Goal: Transaction & Acquisition: Purchase product/service

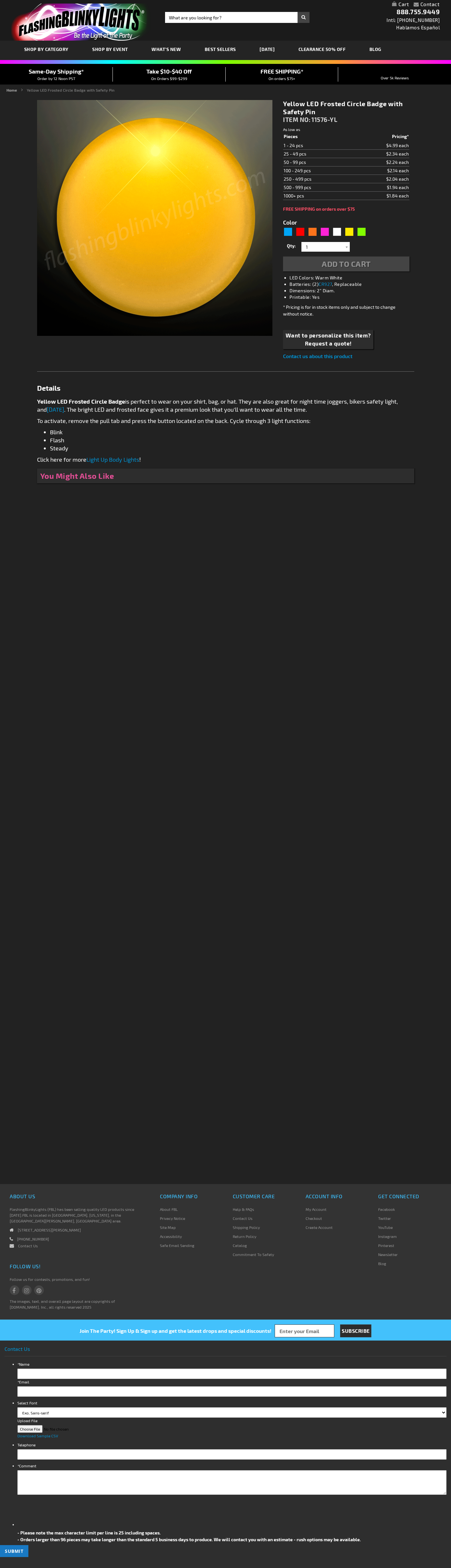
type input "5647"
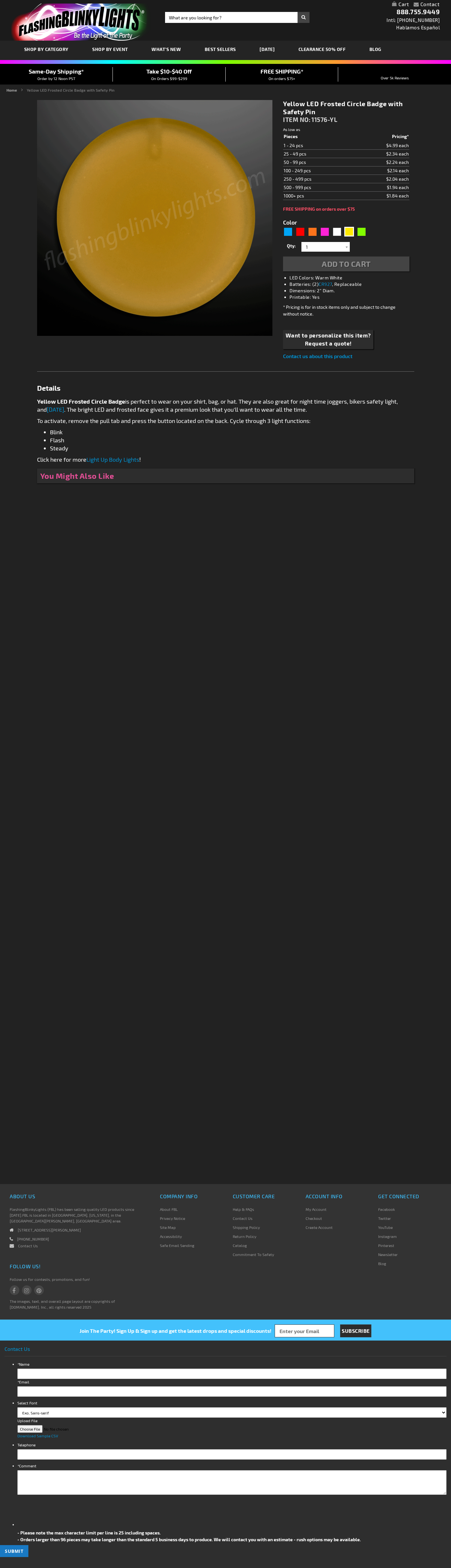
type input "5647"
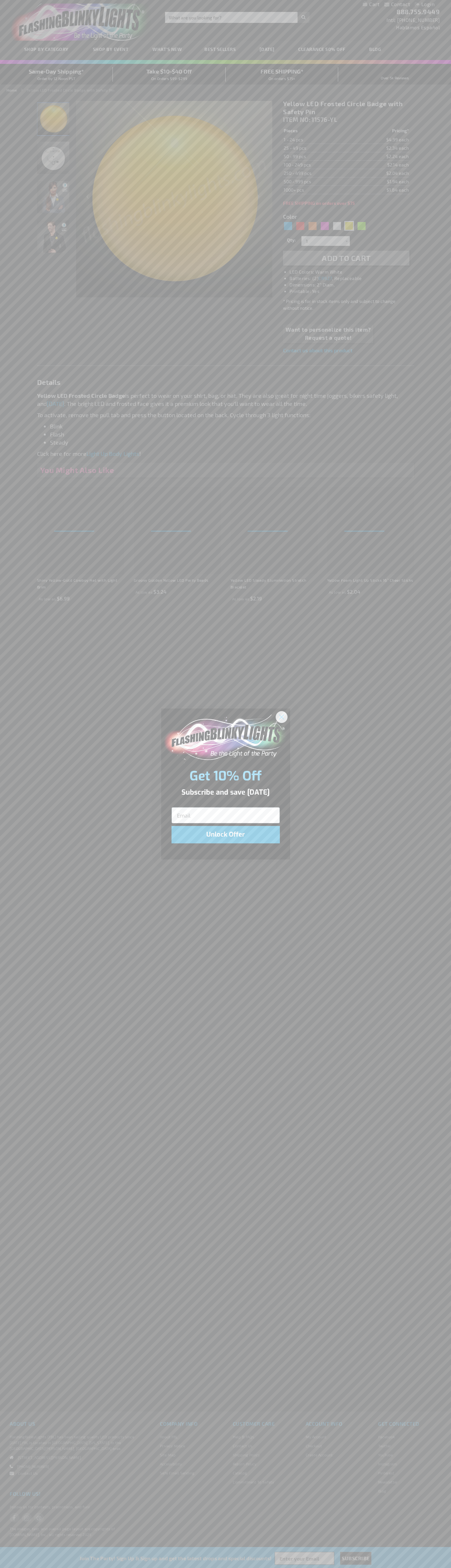
click at [282, 717] on icon "Close dialog" at bounding box center [281, 717] width 4 height 4
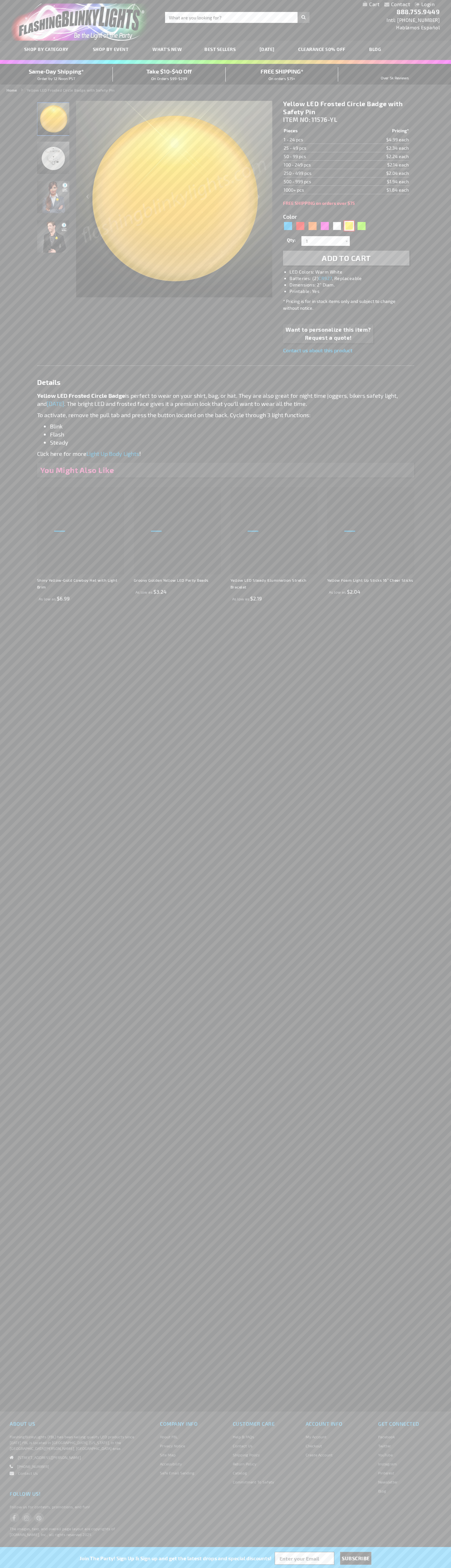
click at [349, 226] on div "Yellow" at bounding box center [350, 226] width 10 height 10
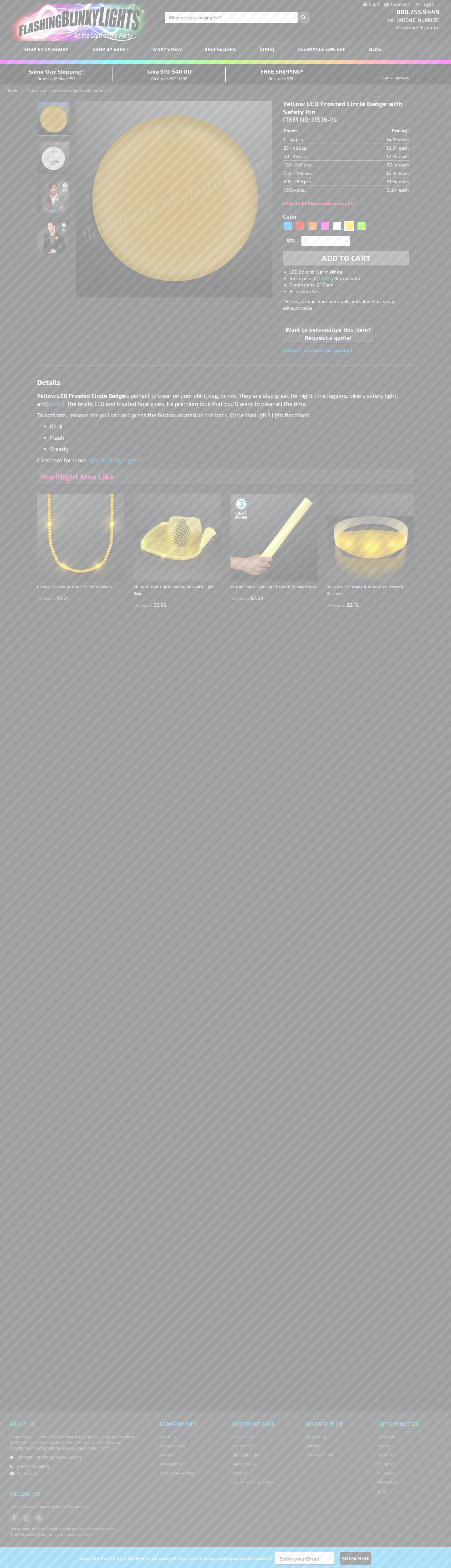
click at [347, 258] on span "Add to Cart" at bounding box center [347, 257] width 49 height 9
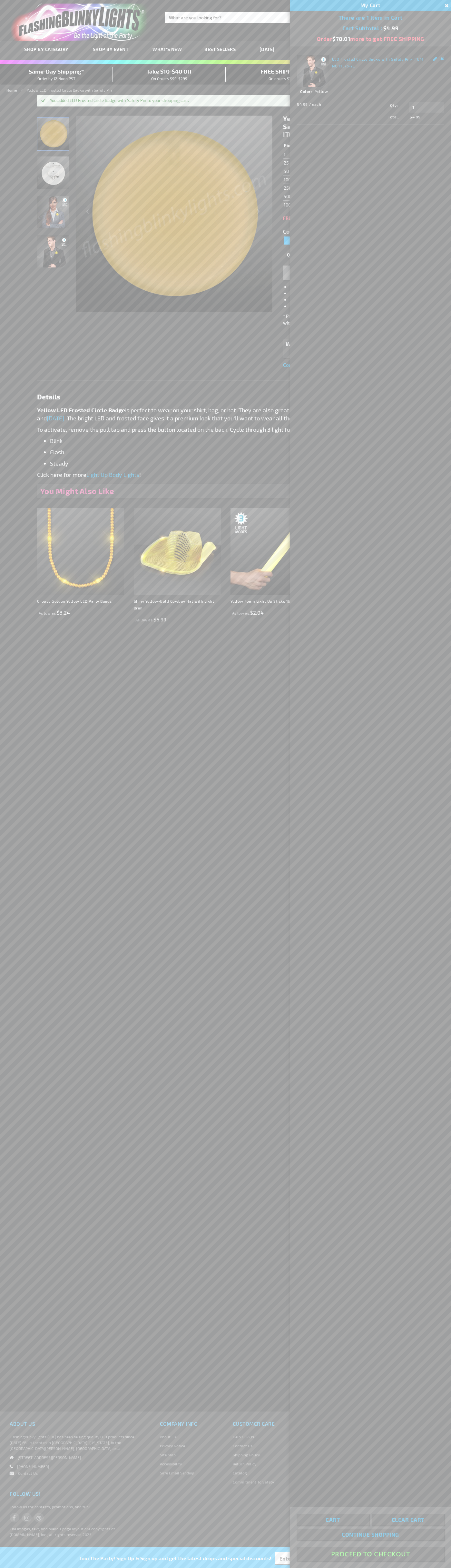
click at [371, 1555] on button "Proceed To Checkout" at bounding box center [370, 1554] width 148 height 14
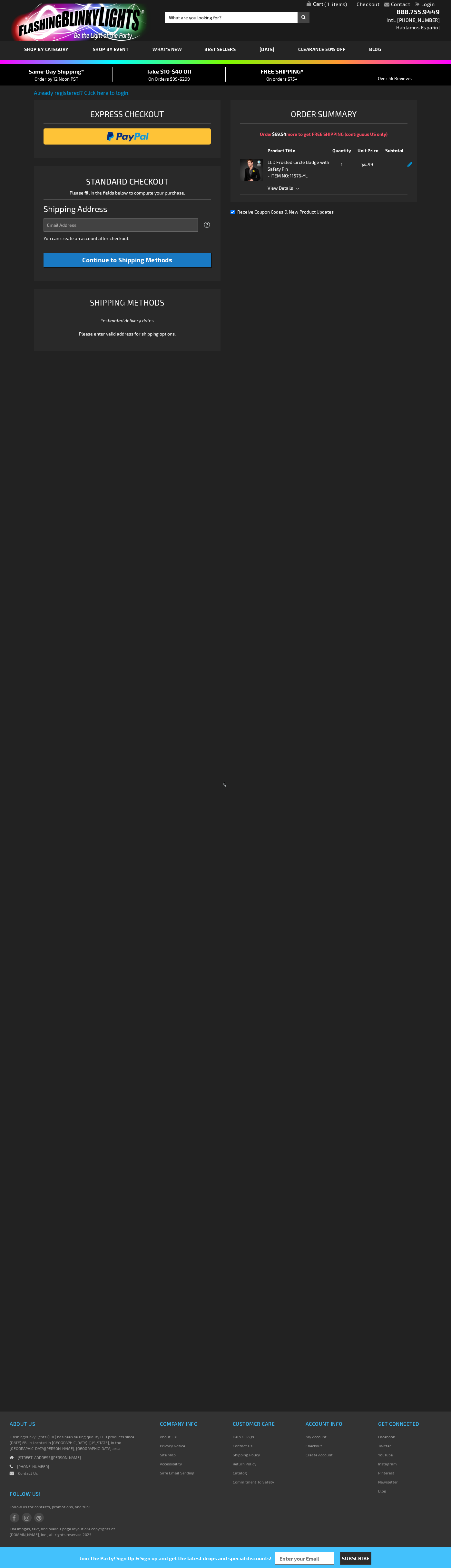
select select "US"
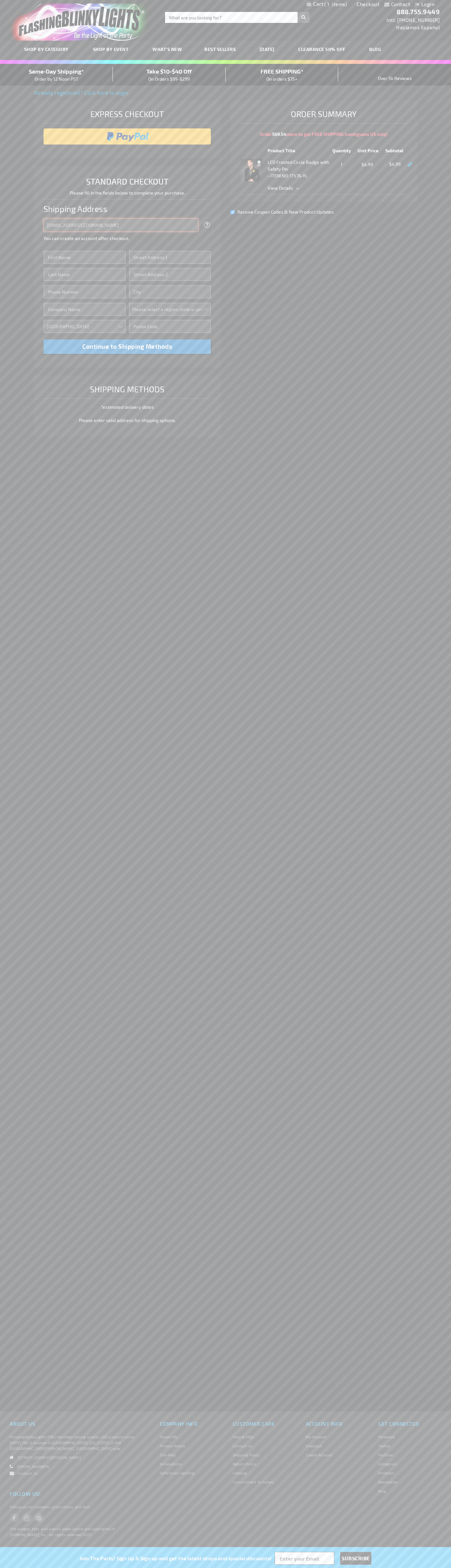
type input "johnsmith005@storebotmail.joonix.net"
type input "John"
type input "201 Colorado St"
type input "First floor"
type input "austin"
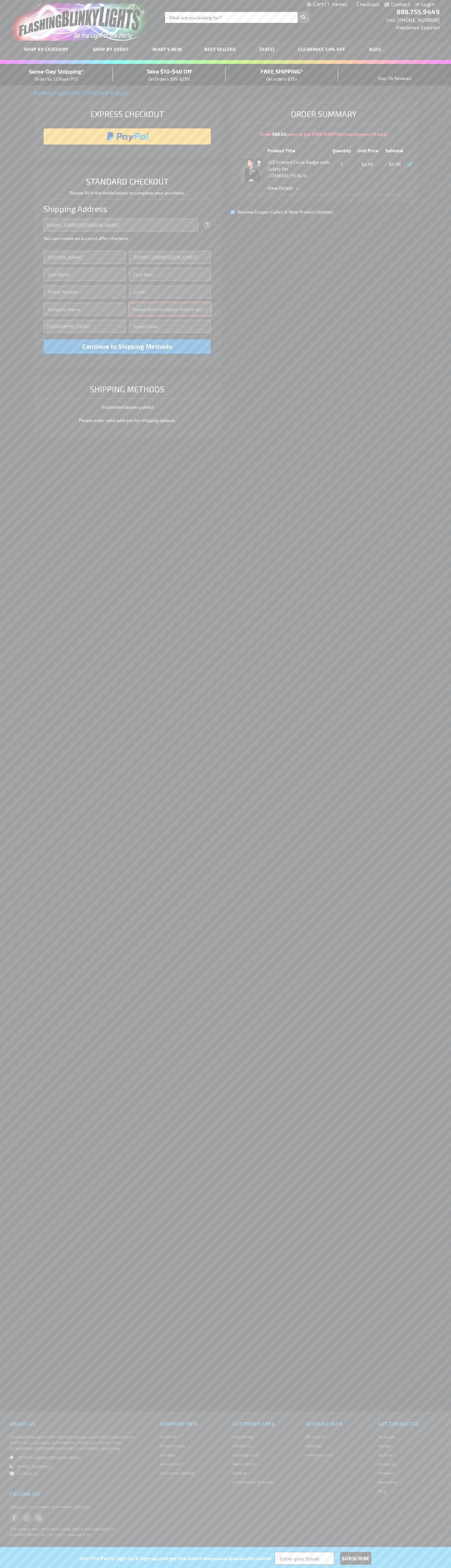
select select "57"
type input "78701"
type input "Smith"
type input "6502530000"
type input "John Smith"
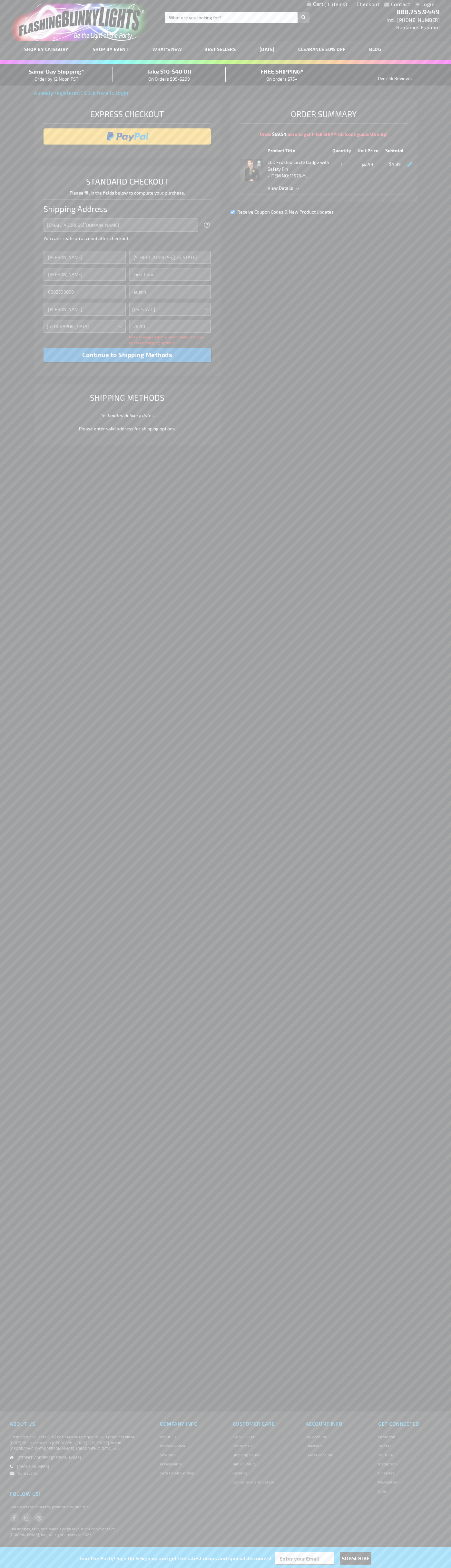
click at [57, 75] on div "Same-Day Shipping* Order by 12 Noon PST" at bounding box center [56, 74] width 113 height 15
click at [128, 136] on input "image" at bounding box center [127, 136] width 161 height 13
